Goal: Information Seeking & Learning: Learn about a topic

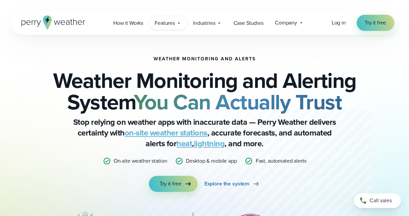
click at [181, 25] on icon at bounding box center [178, 22] width 5 height 5
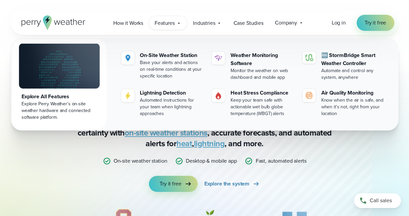
click at [370, 146] on div "Weather Monitoring and Alerts Weather Monitoring and Alerting System You Can Ac…" at bounding box center [204, 155] width 387 height 240
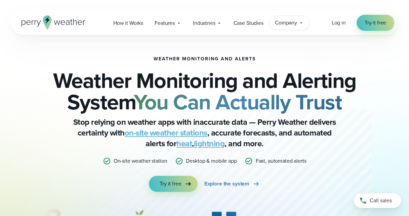
click at [299, 24] on icon at bounding box center [300, 22] width 5 height 5
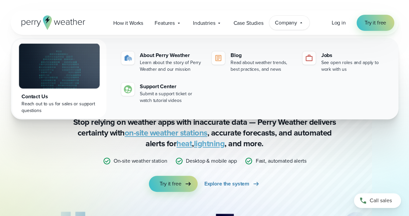
click at [337, 158] on div "Weather Monitoring and Alerts Weather Monitoring and Alerting System You Can Ac…" at bounding box center [204, 124] width 321 height 136
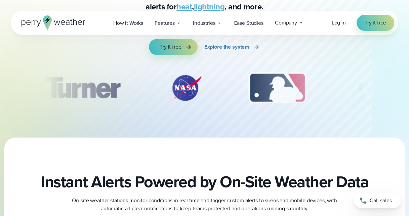
scroll to position [202, 0]
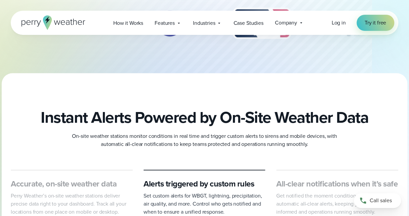
drag, startPoint x: 217, startPoint y: 119, endPoint x: 143, endPoint y: 93, distance: 78.2
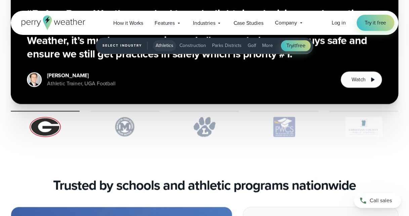
scroll to position [1579, 0]
